Goal: Communication & Community: Share content

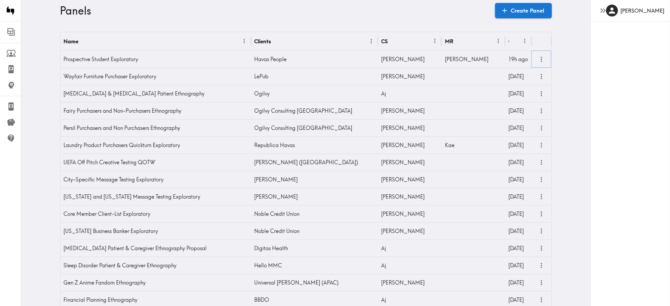
click at [537, 57] on icon "more" at bounding box center [541, 59] width 8 height 8
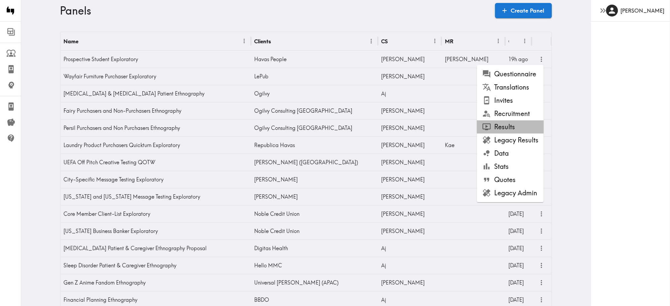
click at [516, 129] on li "Results" at bounding box center [510, 126] width 67 height 13
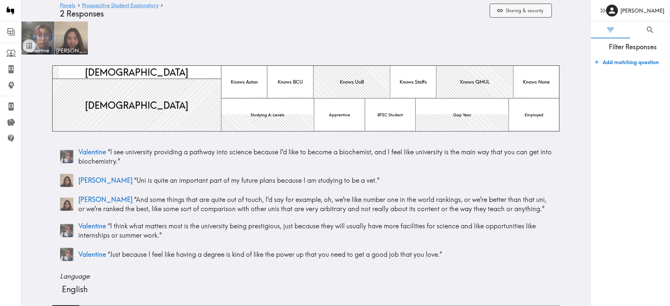
click at [527, 8] on button "Sharing & security" at bounding box center [521, 11] width 62 height 14
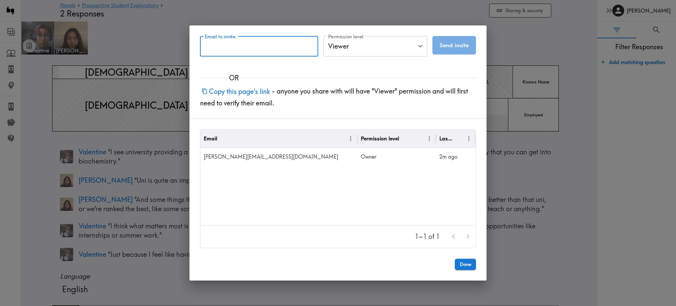
click at [276, 41] on input "Email to invite" at bounding box center [259, 46] width 118 height 20
paste input "[EMAIL_ADDRESS][DOMAIN_NAME]?"
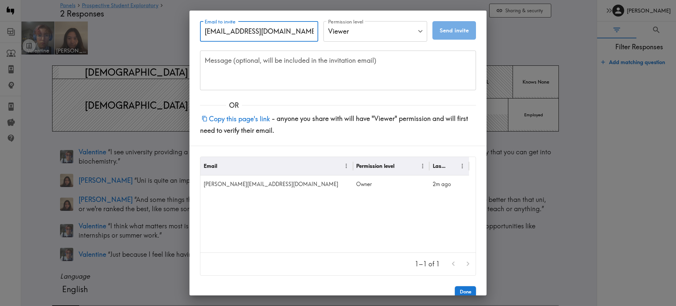
type input "[EMAIL_ADDRESS][DOMAIN_NAME]"
click at [449, 30] on button "Send invite" at bounding box center [455, 30] width 44 height 18
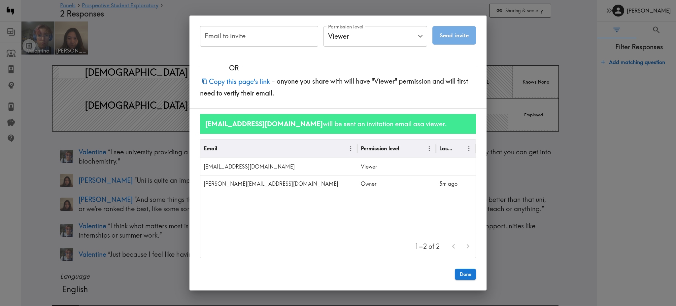
click at [250, 81] on button "Copy this page's link" at bounding box center [236, 81] width 72 height 14
